Goal: Information Seeking & Learning: Learn about a topic

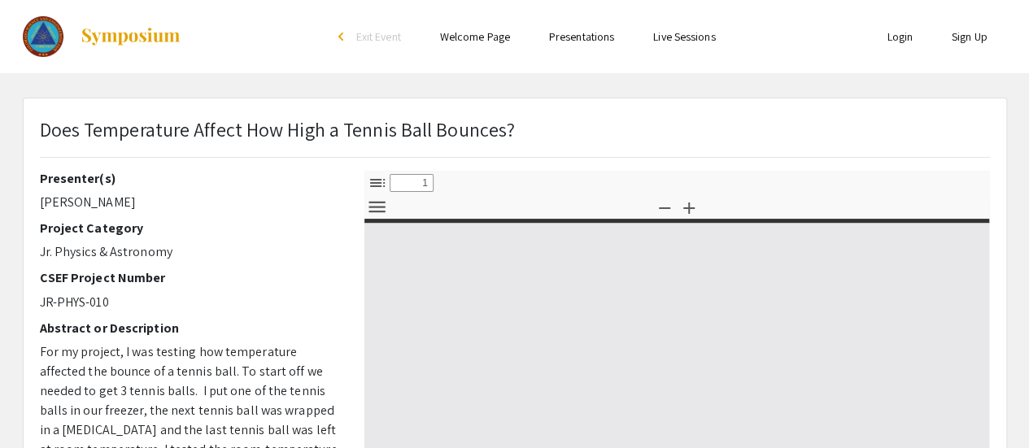
select select "custom"
type input "0"
select select "custom"
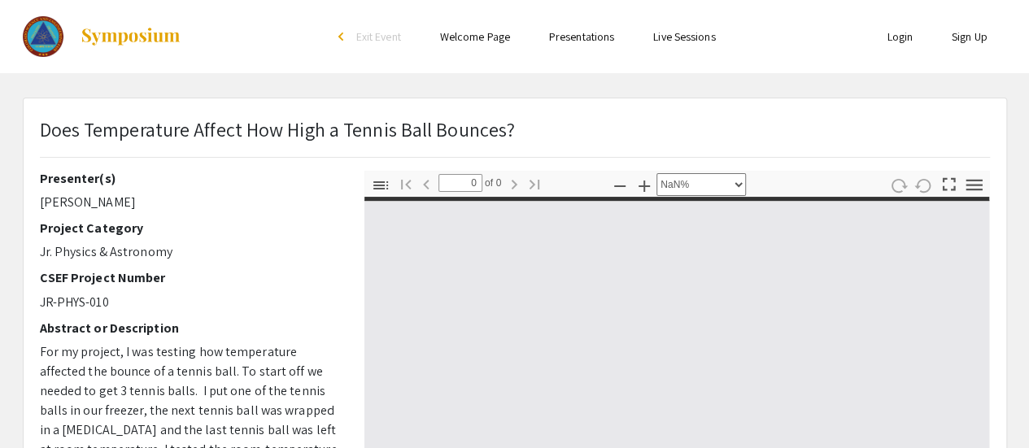
type input "1"
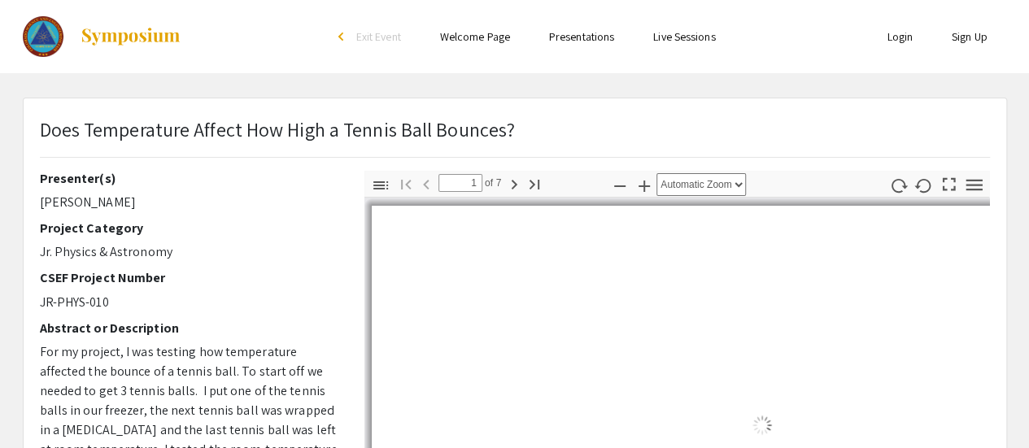
select select "auto"
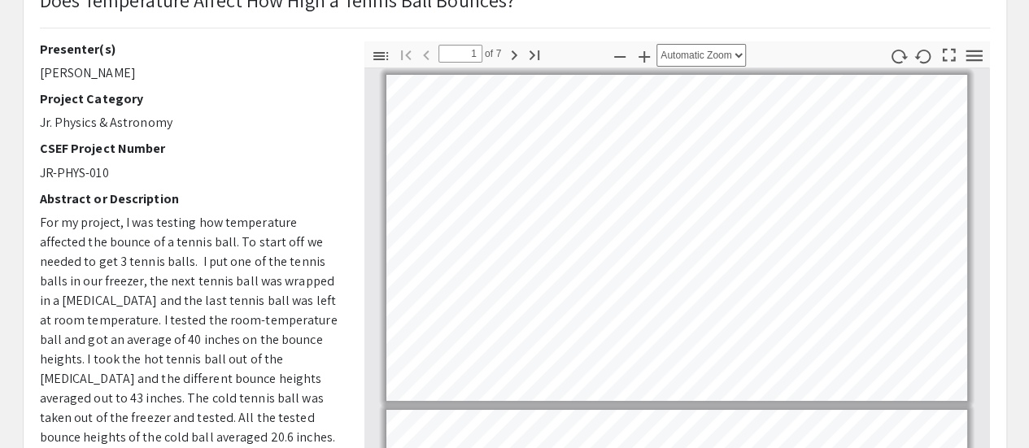
scroll to position [132, 0]
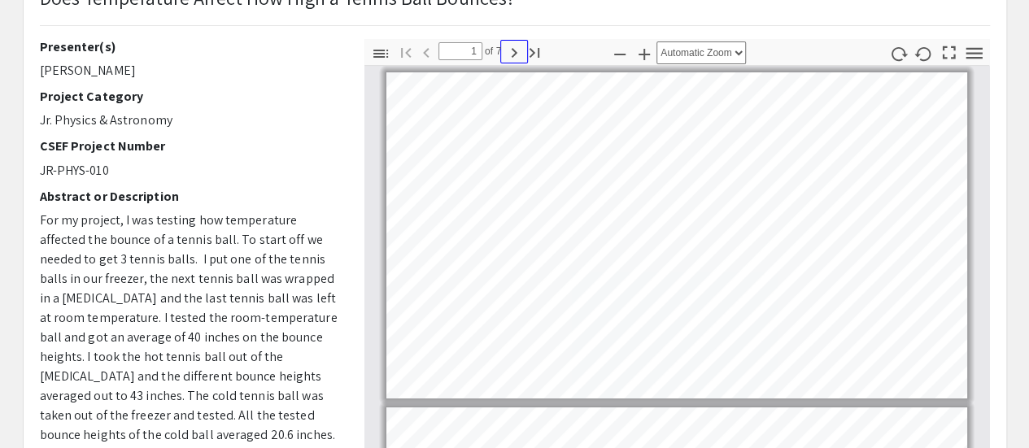
click at [516, 51] on icon "button" at bounding box center [514, 53] width 20 height 20
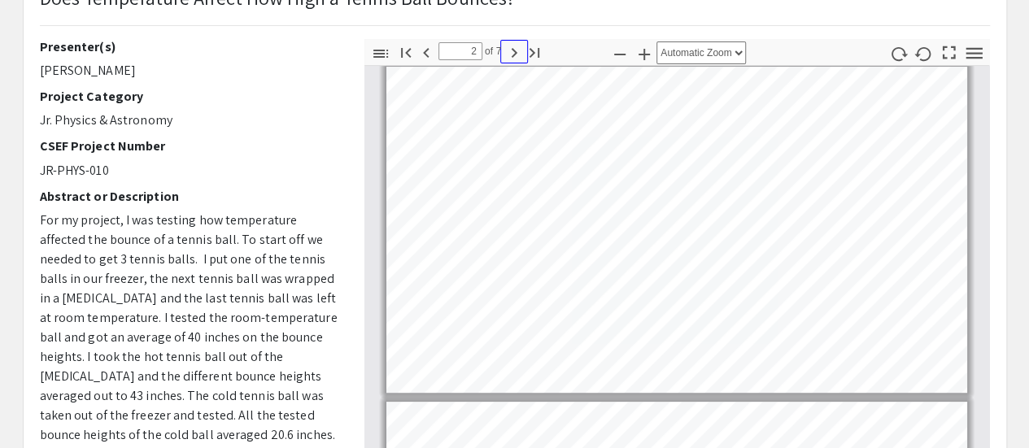
click at [516, 51] on icon "button" at bounding box center [514, 53] width 20 height 20
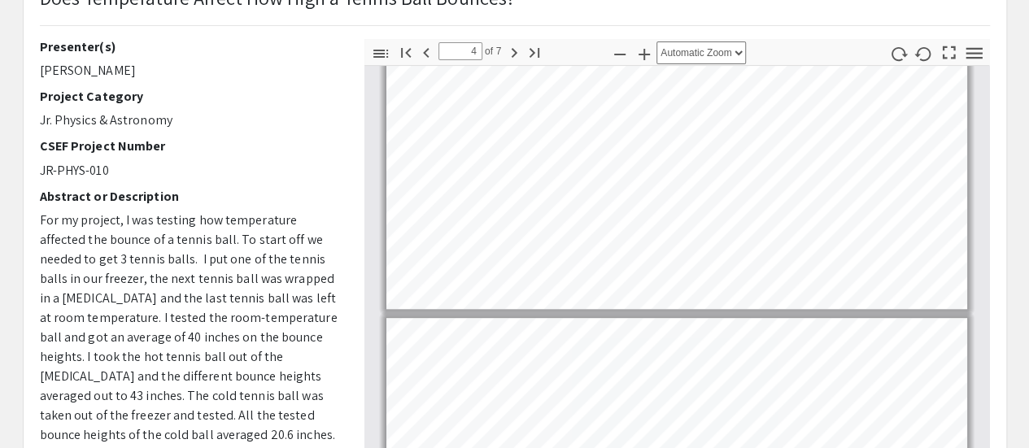
click at [639, 0] on html "Skip navigation arrow_back_ios Exit Event Welcome Page Presentations Live Sessi…" at bounding box center [514, 92] width 1029 height 448
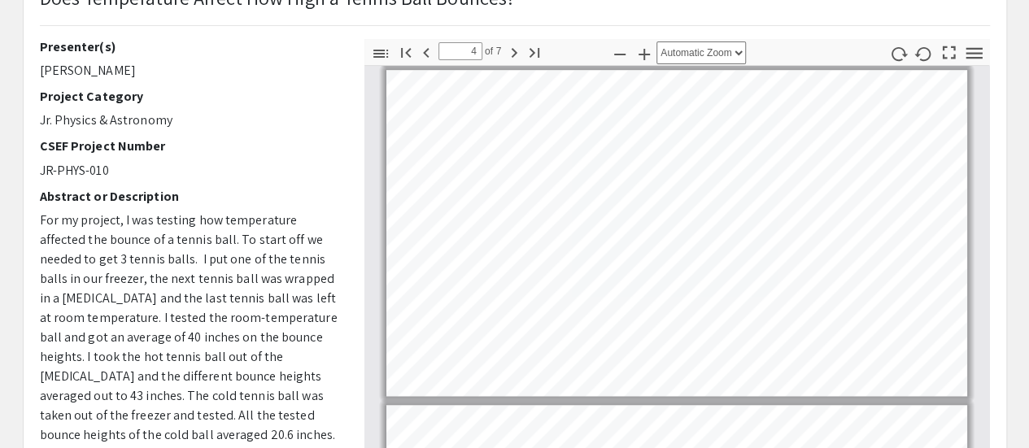
scroll to position [1006, 0]
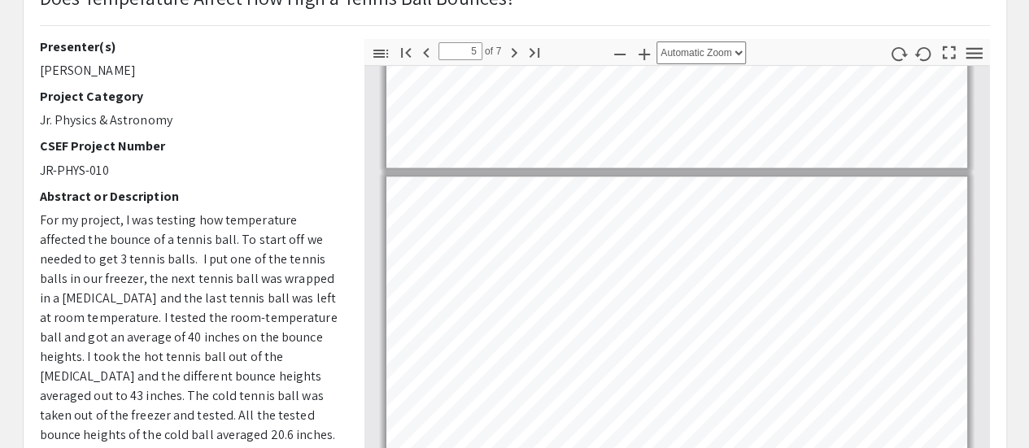
click at [472, 41] on div "Toggle Sidebar Find Go to First Page Previous 5 of 7 Next Go to Last Page Zoom …" at bounding box center [676, 323] width 625 height 569
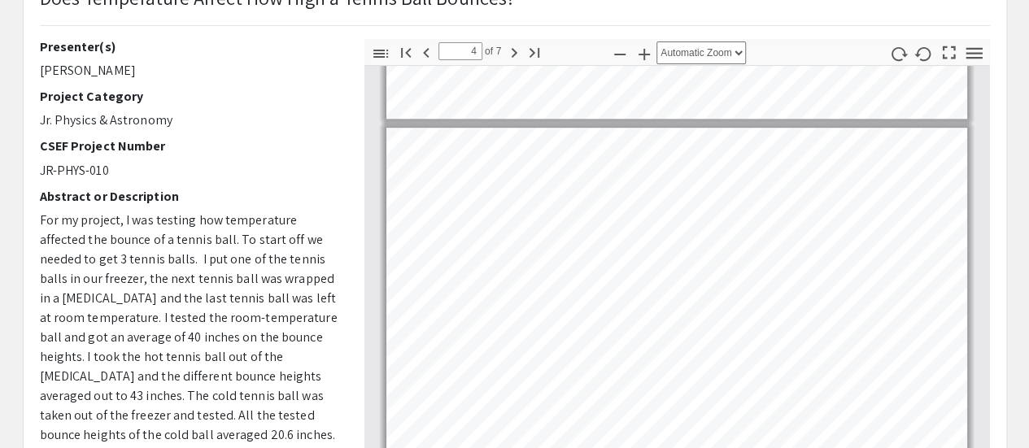
click at [386, 316] on html "Skip navigation arrow_back_ios Exit Event Welcome Page Presentations Live Sessi…" at bounding box center [514, 92] width 1029 height 448
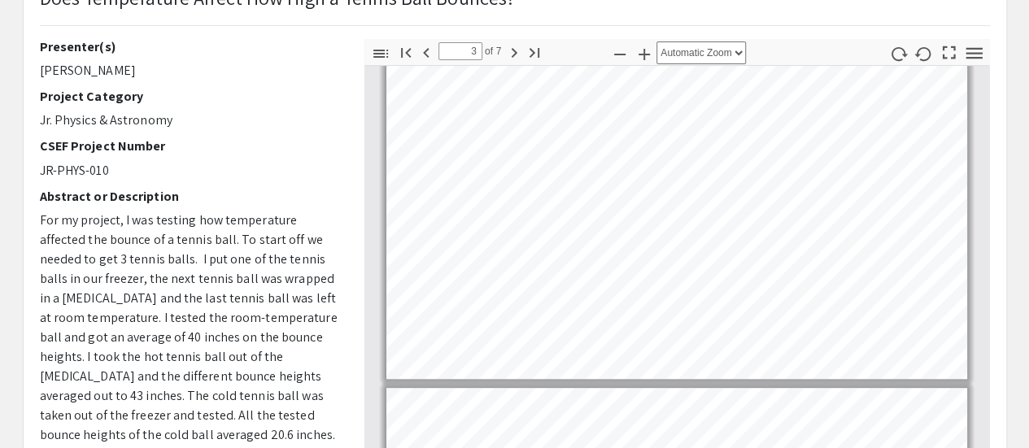
click at [590, 316] on html "Skip navigation arrow_back_ios Exit Event Welcome Page Presentations Live Sessi…" at bounding box center [514, 92] width 1029 height 448
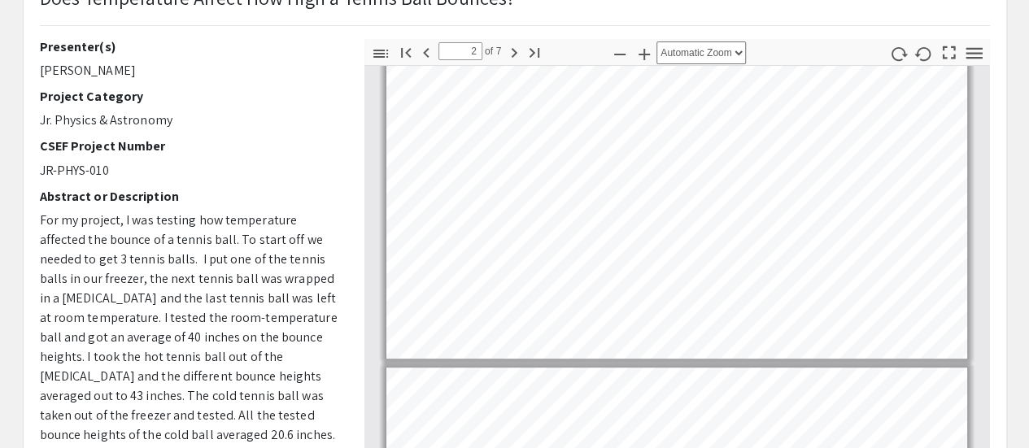
click at [488, 316] on html "Skip navigation arrow_back_ios Exit Event Welcome Page Presentations Live Sessi…" at bounding box center [514, 92] width 1029 height 448
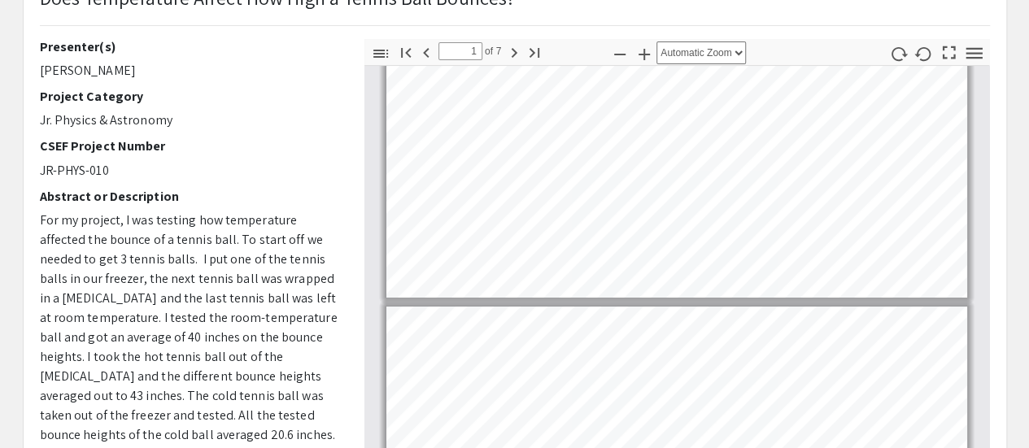
scroll to position [44, 0]
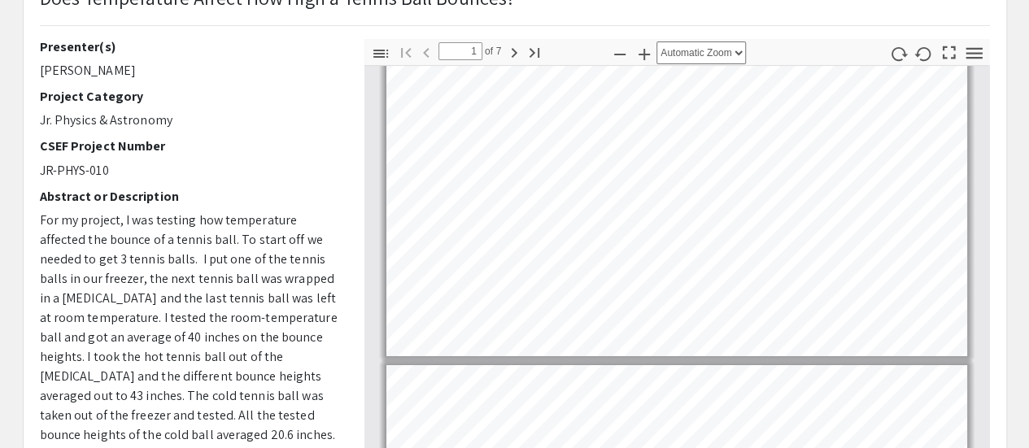
click at [451, 316] on html "Skip navigation arrow_back_ios Exit Event Welcome Page Presentations Live Sessi…" at bounding box center [514, 92] width 1029 height 448
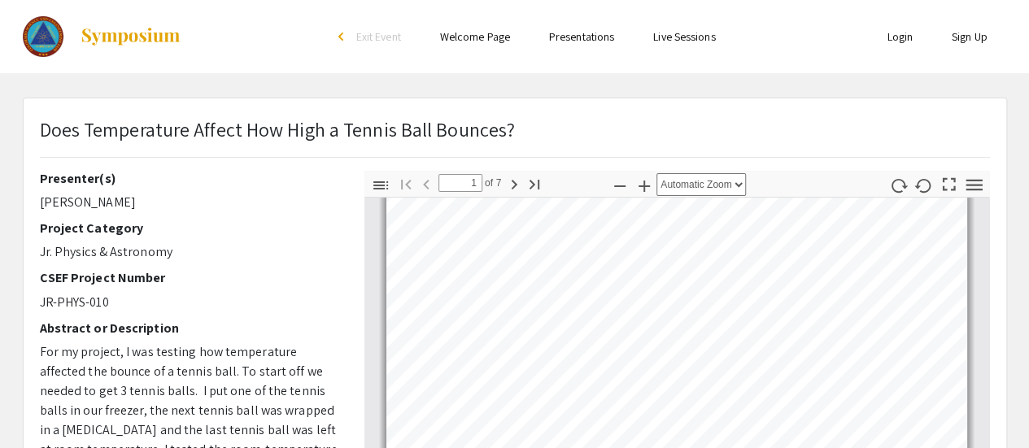
type input "2"
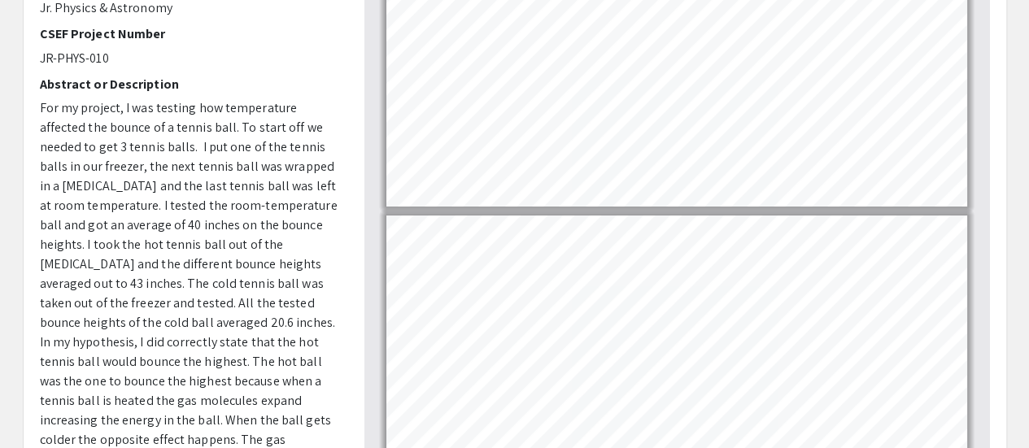
scroll to position [325, 0]
